Goal: Find specific page/section

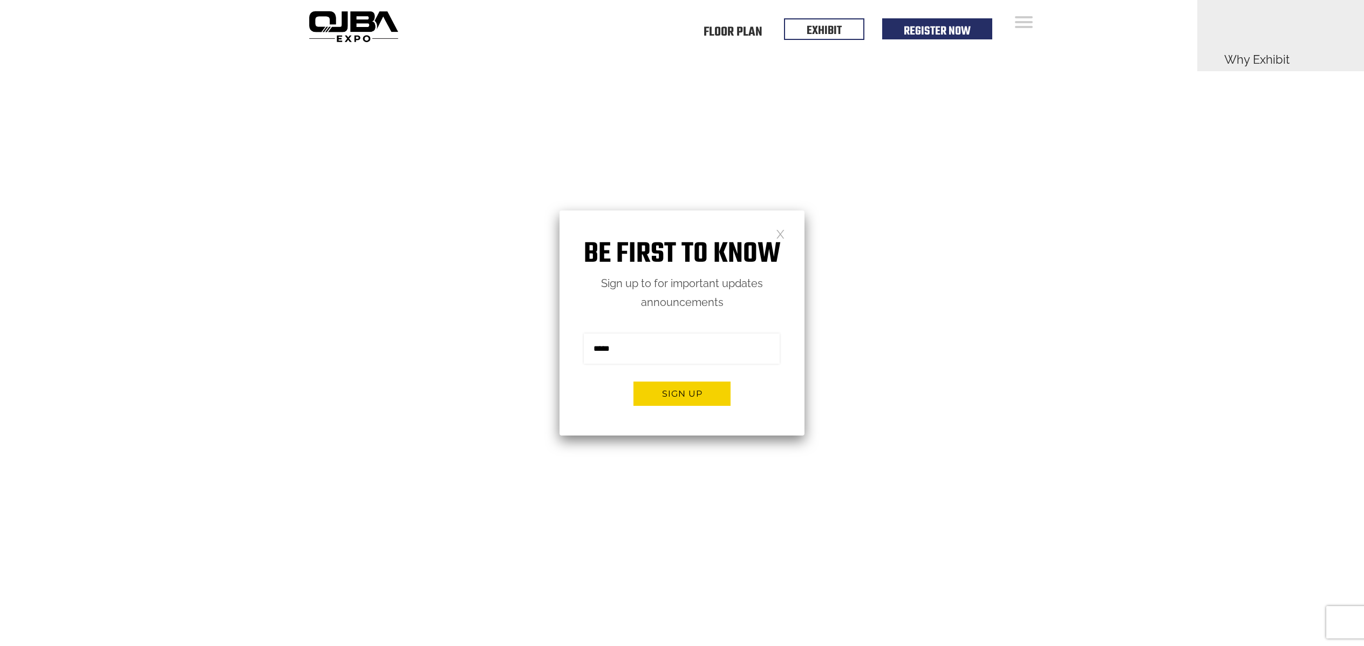
drag, startPoint x: 327, startPoint y: 22, endPoint x: 675, endPoint y: 48, distance: 348.4
click at [0, 0] on div "Open Menu Floor Plan Floor Plan Events Floor Plan EXHIBIT Register Now Floor Pl…" at bounding box center [682, 26] width 1364 height 52
click at [776, 231] on link at bounding box center [780, 233] width 9 height 9
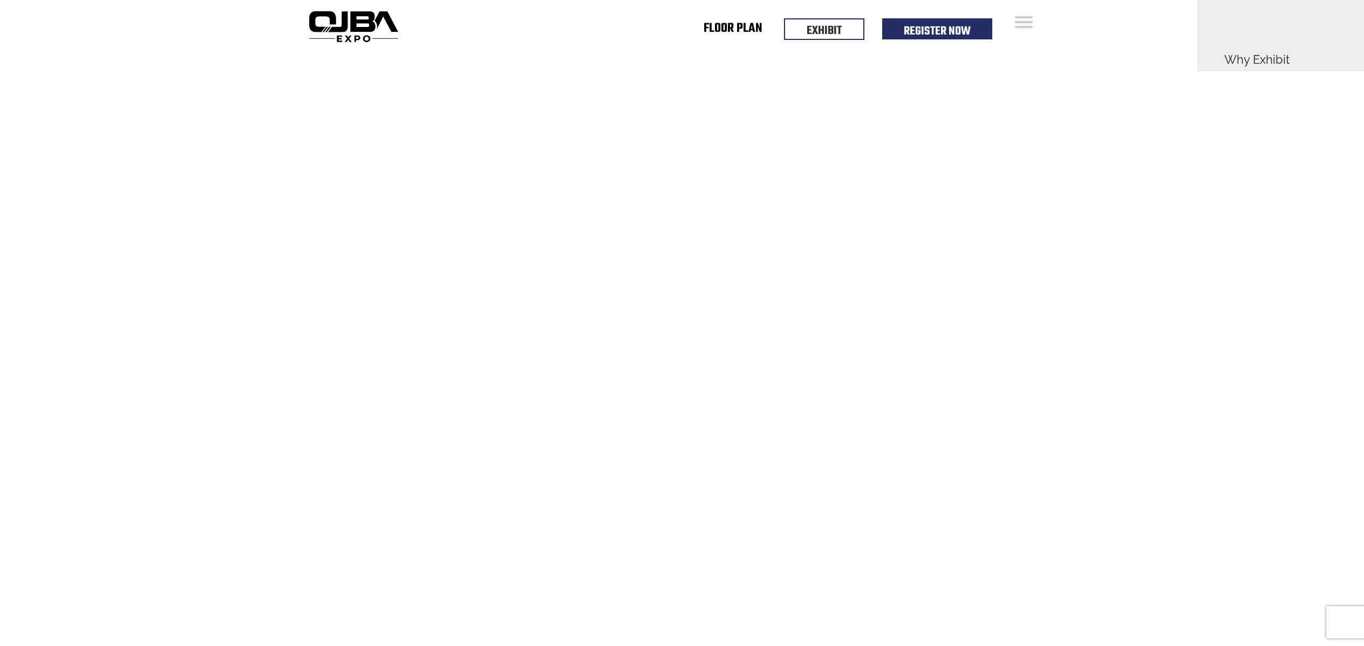
click at [745, 29] on link "Floor Plan" at bounding box center [732, 31] width 59 height 4
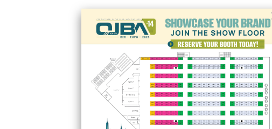
scroll to position [38, 0]
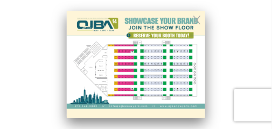
click at [196, 17] on link at bounding box center [197, 19] width 9 height 9
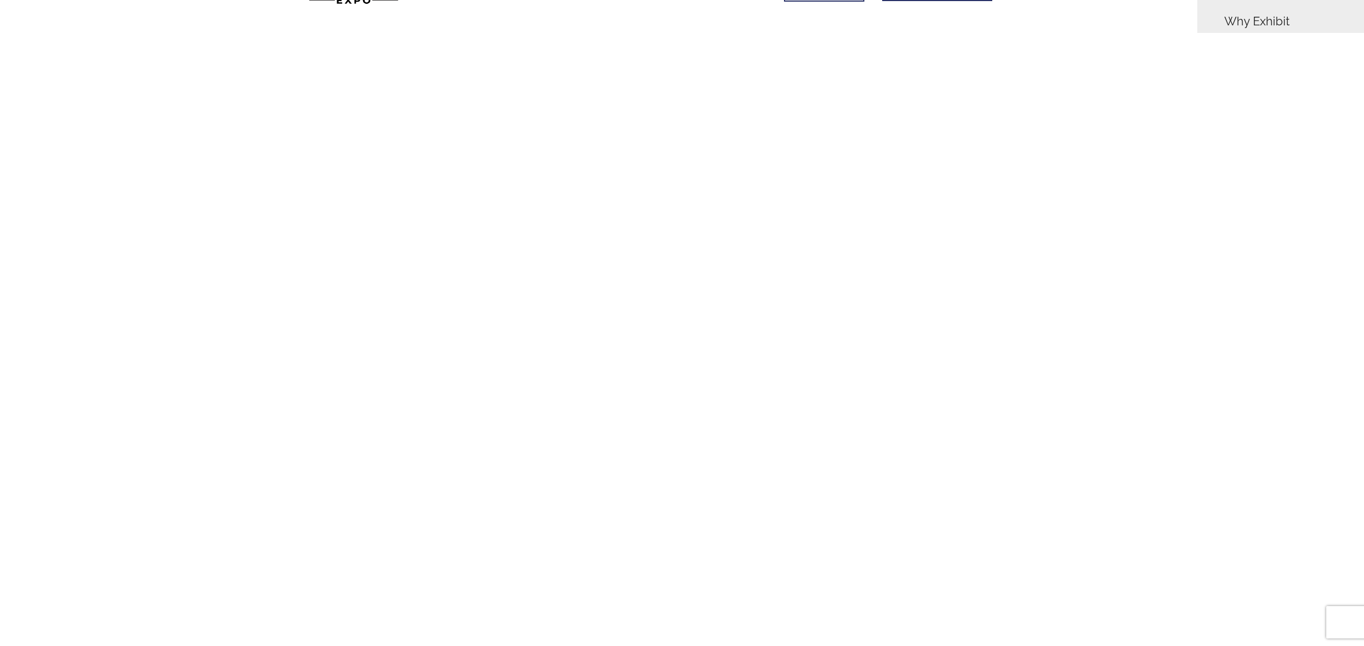
scroll to position [0, 0]
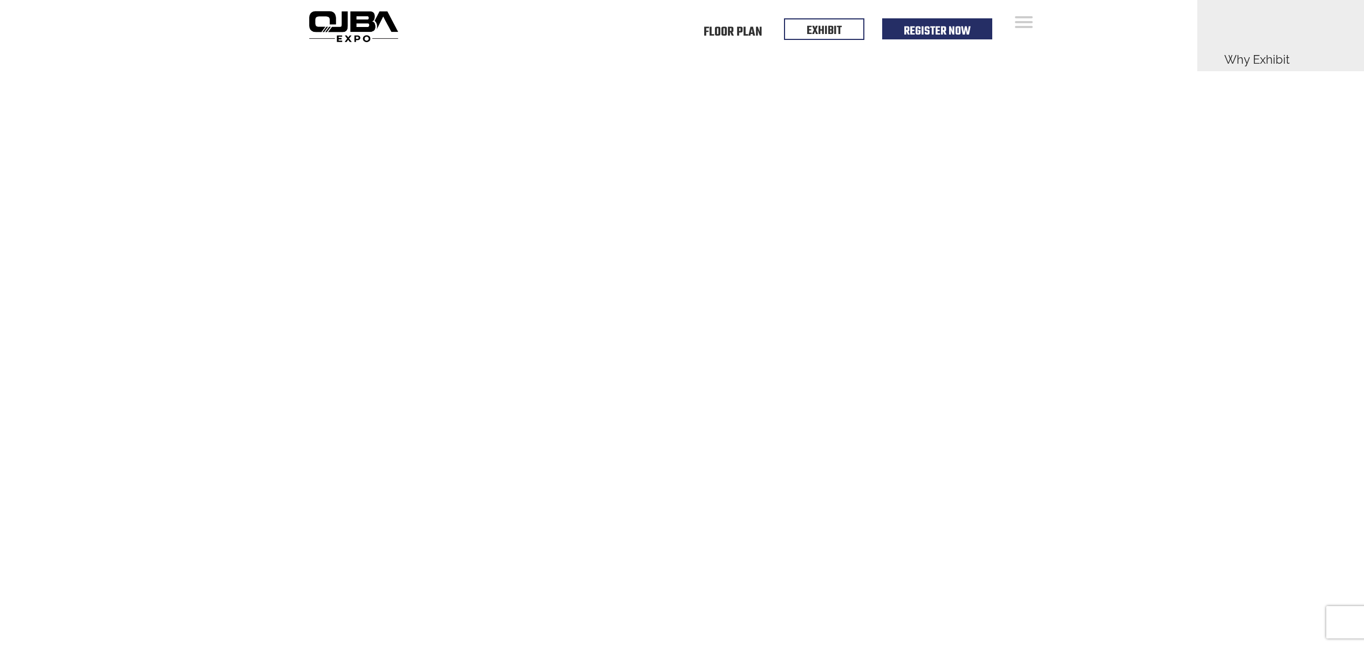
click at [731, 22] on div "Floor Plan Floor Plan Events Floor Plan EXHIBIT Register Now" at bounding box center [730, 26] width 657 height 52
click at [730, 29] on link "Floor Plan" at bounding box center [732, 31] width 59 height 4
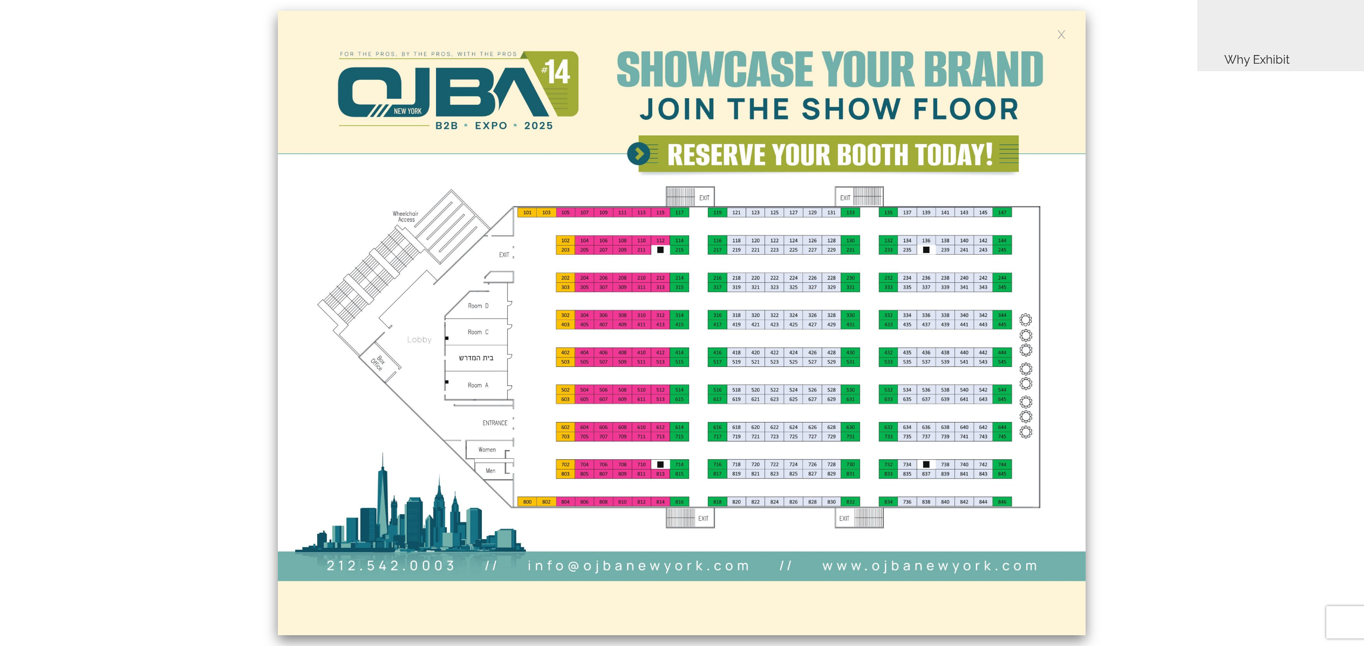
drag, startPoint x: 861, startPoint y: 336, endPoint x: 870, endPoint y: 4, distance: 332.4
